Goal: Task Accomplishment & Management: Complete application form

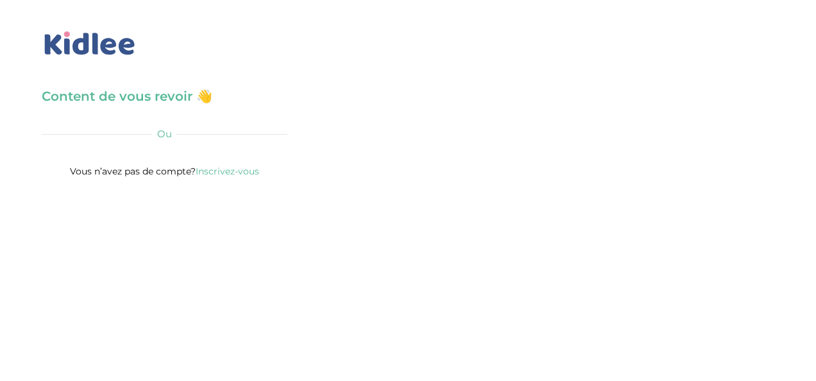
click at [167, 137] on span "Ou" at bounding box center [164, 134] width 15 height 12
click at [159, 104] on h3 "Content de vous revoir 👋" at bounding box center [165, 96] width 246 height 18
click at [224, 90] on h3 "Content de vous revoir 👋" at bounding box center [165, 96] width 246 height 18
click at [216, 92] on h3 "Content de vous revoir 👋" at bounding box center [165, 96] width 246 height 18
click at [201, 100] on h3 "Content de vous revoir 👋" at bounding box center [165, 96] width 246 height 18
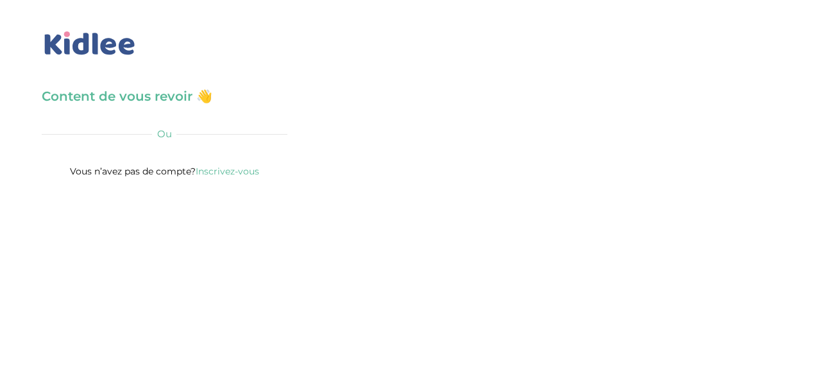
click at [201, 100] on h3 "Content de vous revoir 👋" at bounding box center [165, 96] width 246 height 18
drag, startPoint x: 201, startPoint y: 100, endPoint x: 151, endPoint y: 105, distance: 50.9
click at [151, 105] on h3 "Content de vous revoir 👋" at bounding box center [165, 96] width 246 height 18
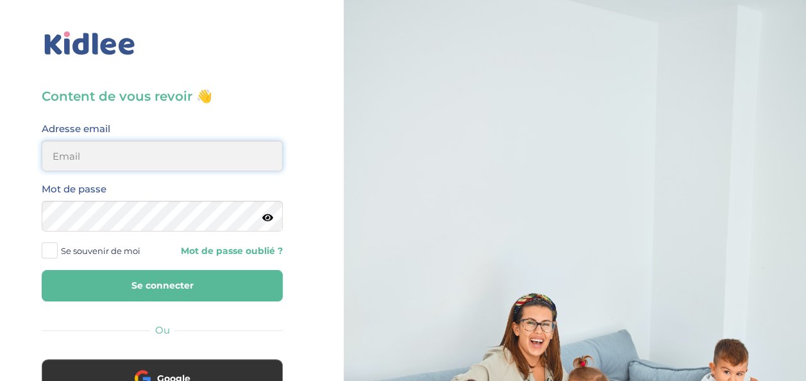
click at [121, 158] on input "email" at bounding box center [162, 155] width 241 height 31
click at [115, 164] on input "email" at bounding box center [162, 155] width 241 height 31
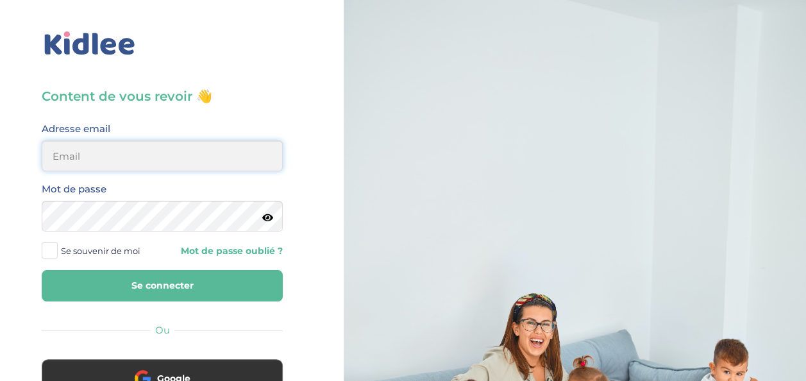
click at [115, 164] on input "email" at bounding box center [162, 155] width 241 height 31
